Goal: Navigation & Orientation: Go to known website

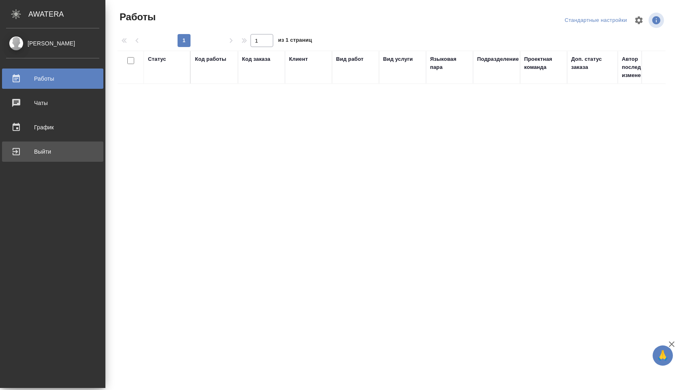
click at [23, 153] on div "Выйти" at bounding box center [52, 152] width 93 height 12
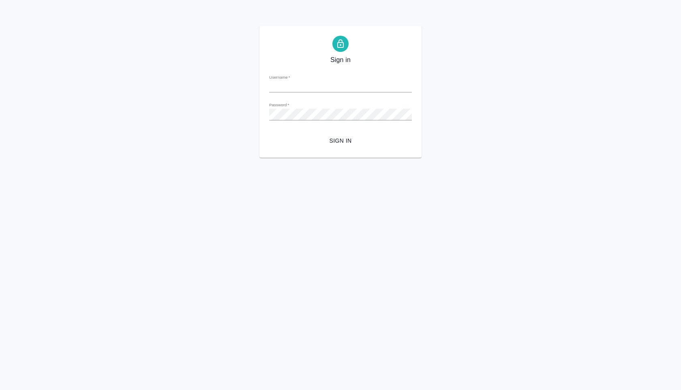
type input "[EMAIL_ADDRESS][DOMAIN_NAME]"
click at [336, 147] on button "Sign in" at bounding box center [340, 140] width 143 height 15
